Goal: Use online tool/utility: Utilize a website feature to perform a specific function

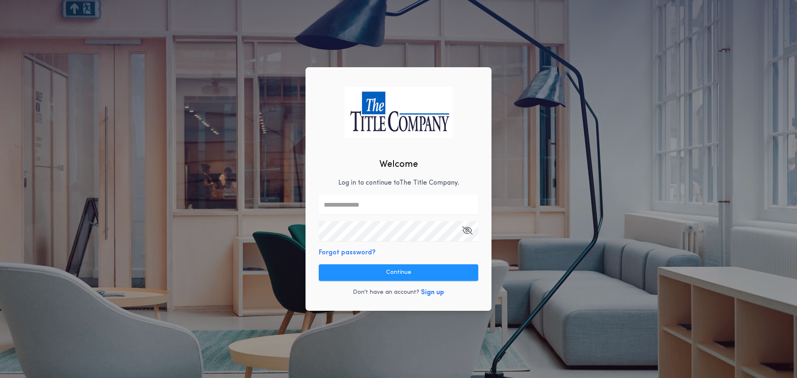
click at [335, 205] on input "text" at bounding box center [398, 205] width 159 height 20
type input "**********"
click at [466, 231] on icon "button" at bounding box center [467, 230] width 10 height 0
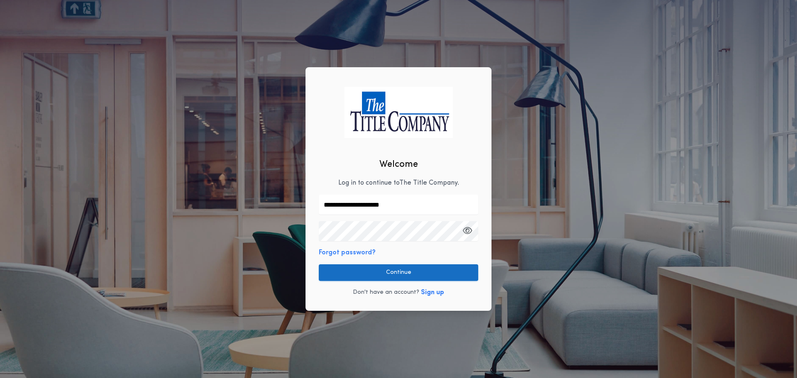
click at [383, 271] on button "Continue" at bounding box center [398, 272] width 159 height 17
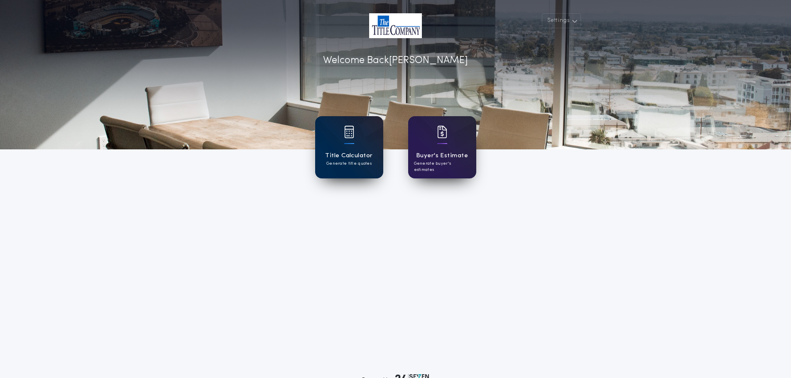
click at [353, 157] on h1 "Title Calculator" at bounding box center [348, 156] width 47 height 10
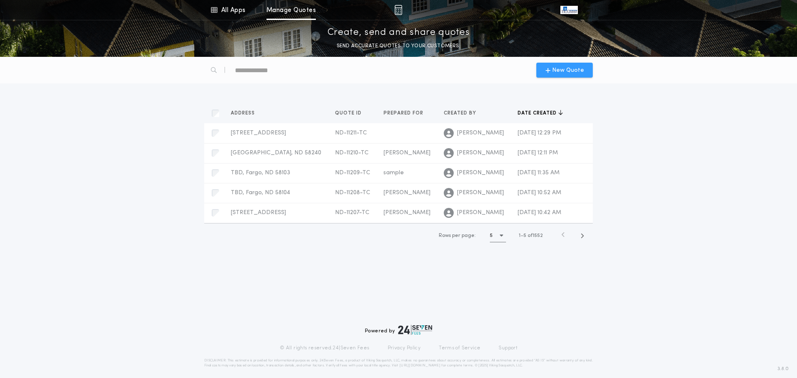
click at [552, 70] on span "New Quote" at bounding box center [564, 70] width 39 height 9
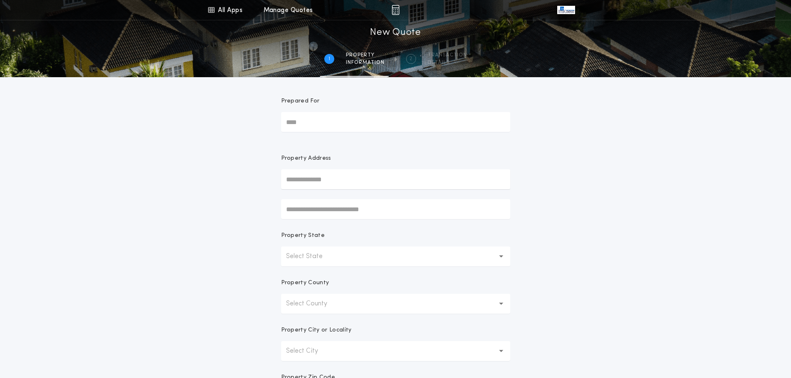
click at [327, 186] on input "text" at bounding box center [395, 179] width 229 height 20
type input "**********"
click at [342, 191] on button "[STREET_ADDRESS][PERSON_NAME]" at bounding box center [395, 196] width 229 height 12
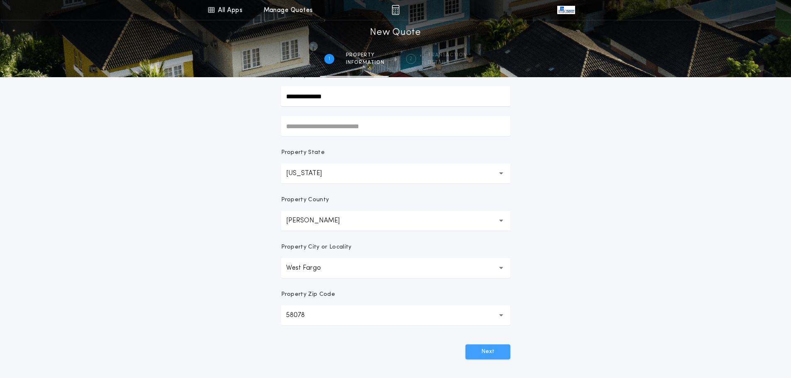
click at [489, 352] on button "Next" at bounding box center [487, 351] width 45 height 15
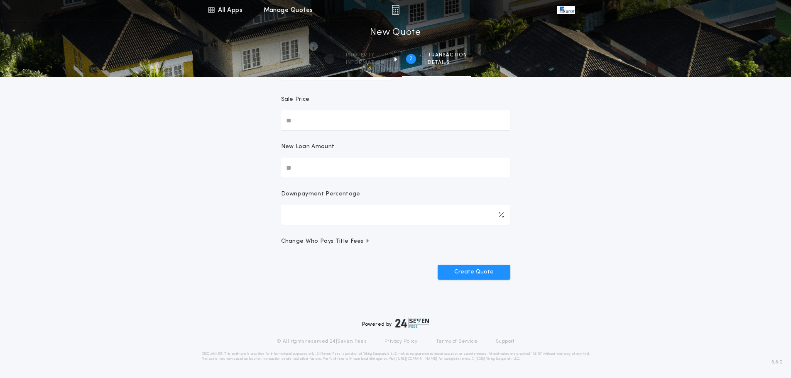
scroll to position [38, 0]
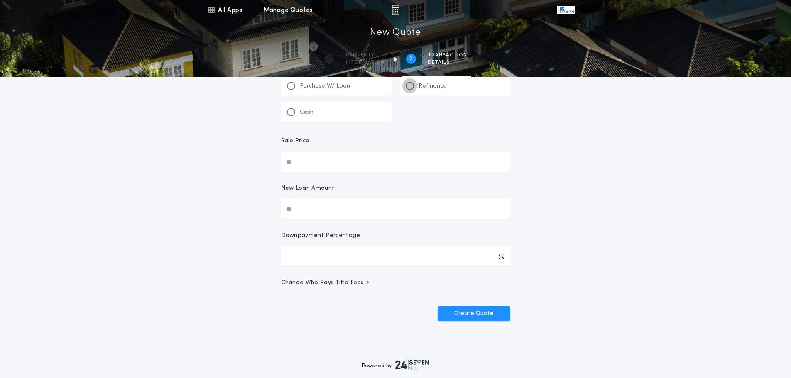
click at [410, 87] on div at bounding box center [410, 86] width 4 height 4
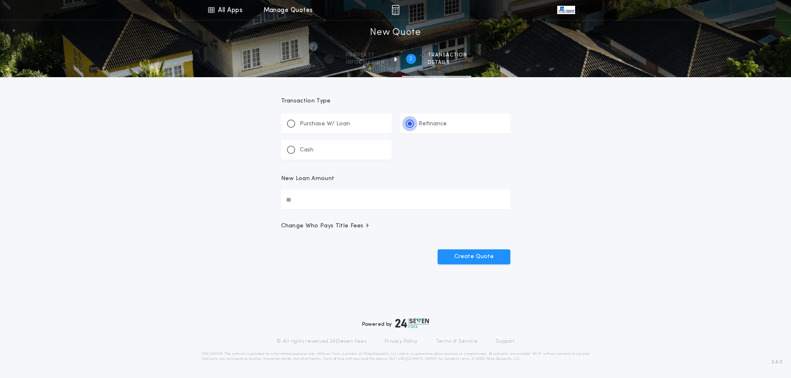
scroll to position [0, 0]
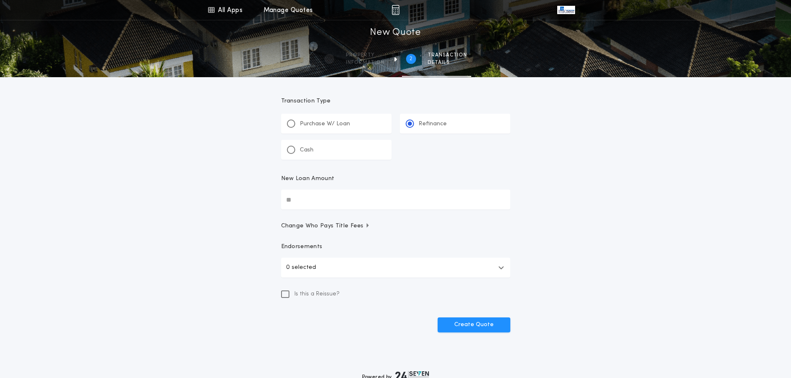
click at [312, 200] on input "New Loan Amount" at bounding box center [395, 200] width 229 height 20
type input "********"
click at [454, 320] on button "Create Quote" at bounding box center [473, 324] width 73 height 15
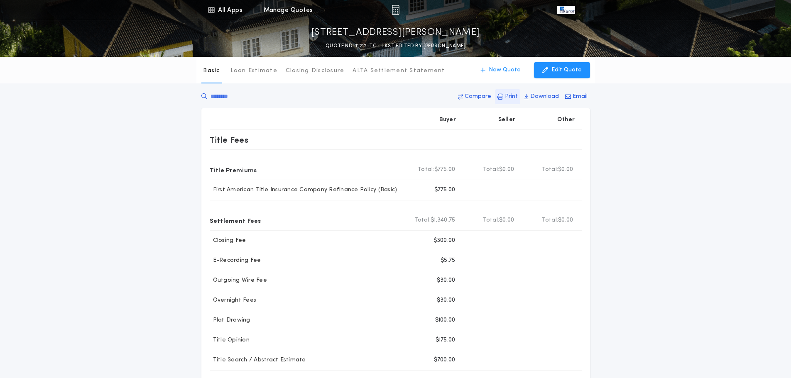
click at [508, 96] on p "Print" at bounding box center [511, 97] width 13 height 8
